Goal: Task Accomplishment & Management: Manage account settings

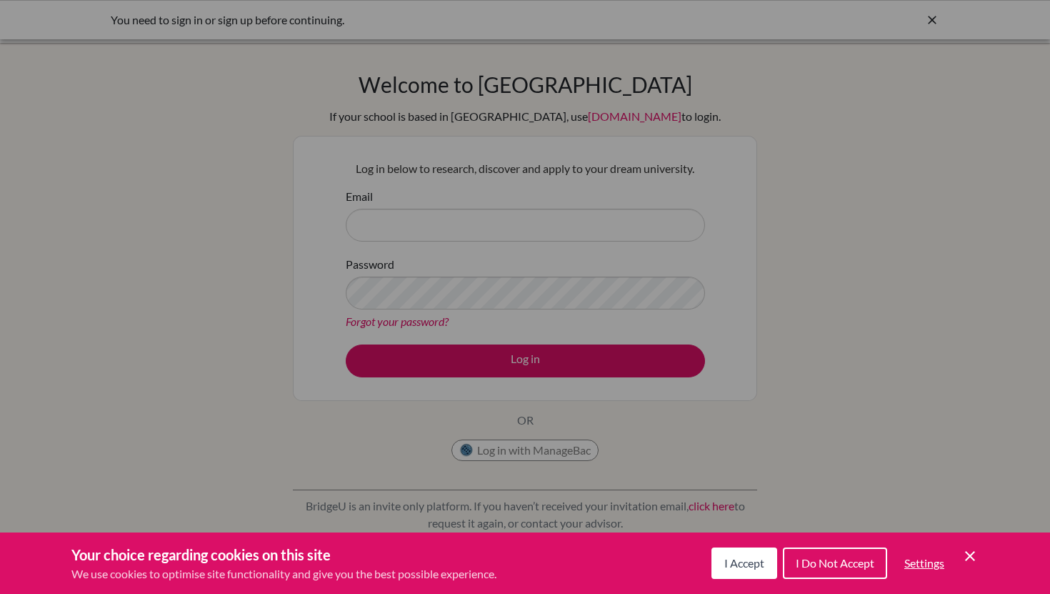
click at [972, 551] on icon "Cookie Control Close Icon" at bounding box center [970, 555] width 17 height 17
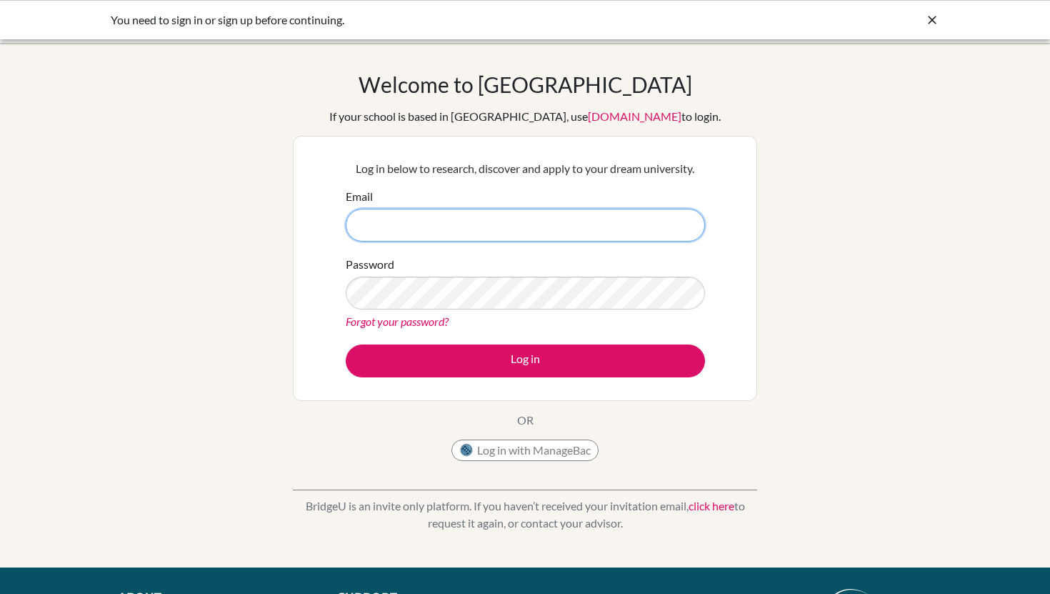
click at [467, 222] on input "Email" at bounding box center [525, 225] width 359 height 33
type input "[EMAIL_ADDRESS][DOMAIN_NAME]"
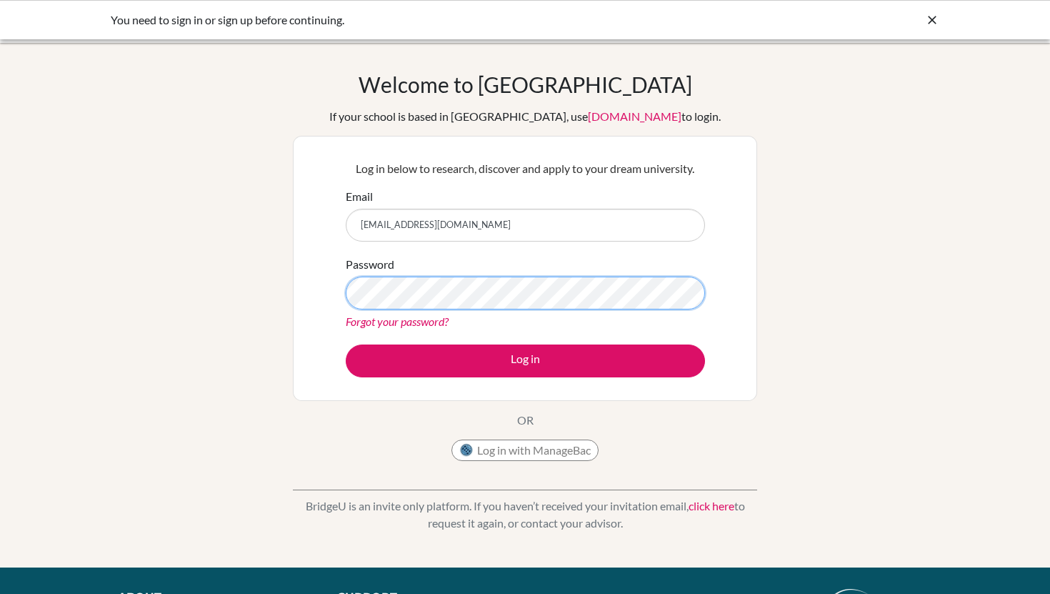
click at [346, 344] on button "Log in" at bounding box center [525, 360] width 359 height 33
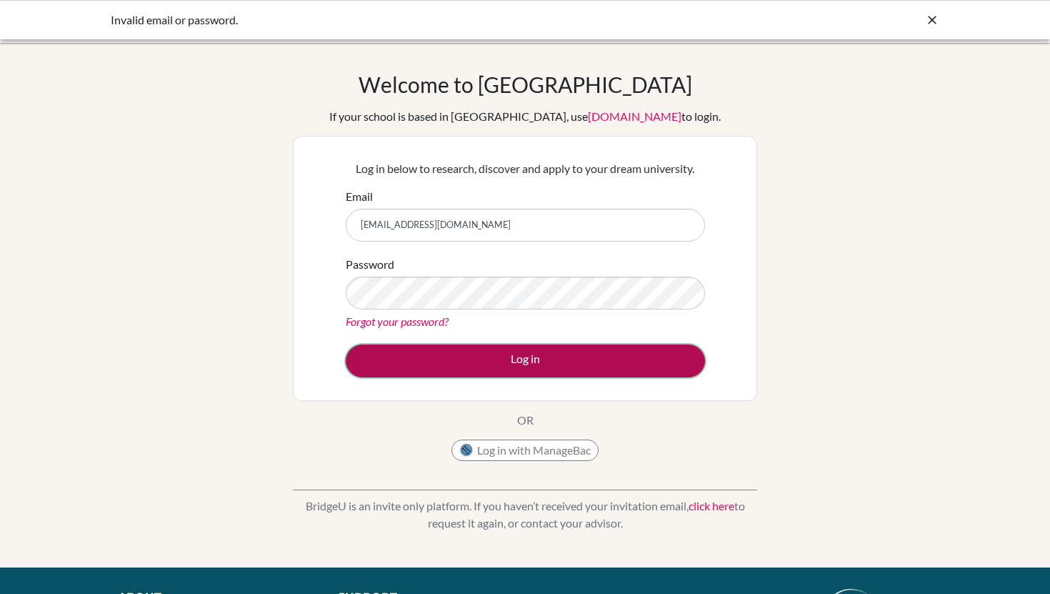
click at [479, 345] on button "Log in" at bounding box center [525, 360] width 359 height 33
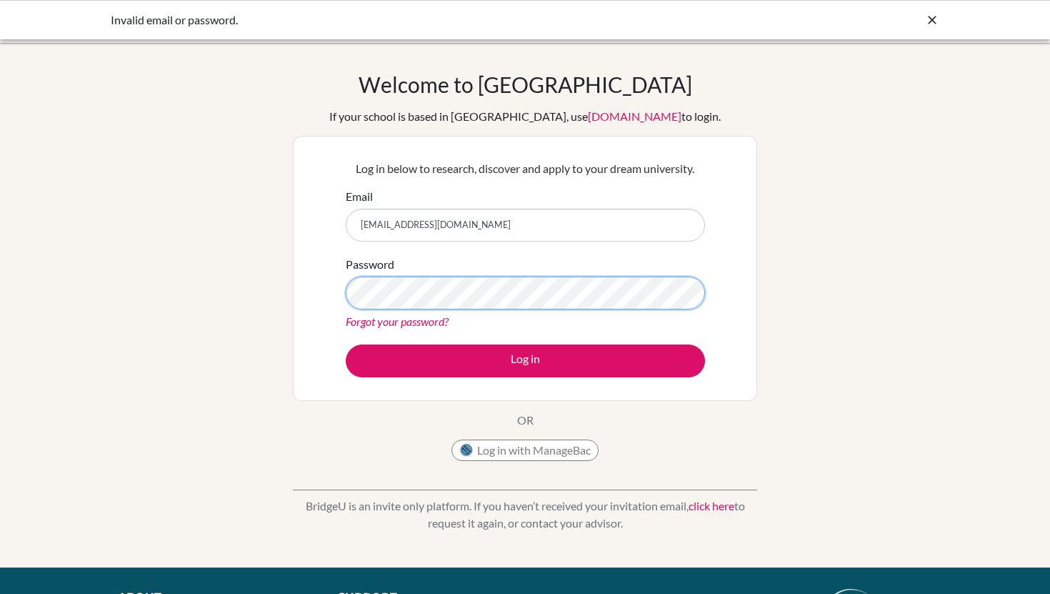
click at [346, 344] on button "Log in" at bounding box center [525, 360] width 359 height 33
